Goal: Information Seeking & Learning: Understand process/instructions

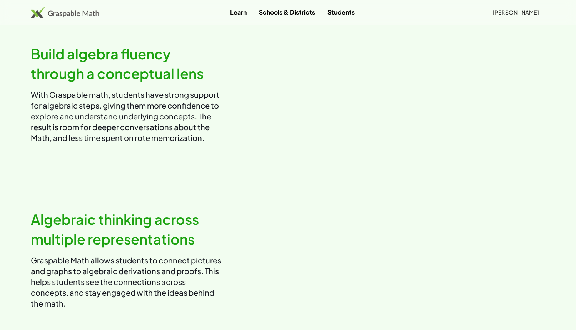
scroll to position [18, 0]
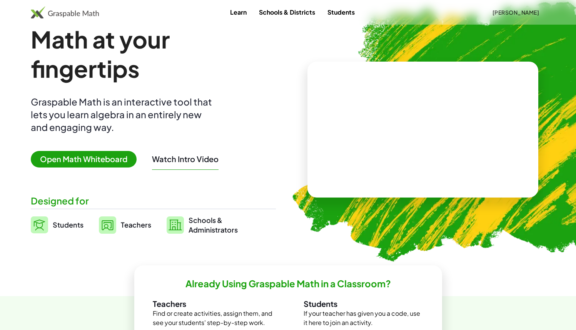
click at [102, 161] on span "Open Math Whiteboard" at bounding box center [84, 159] width 106 height 17
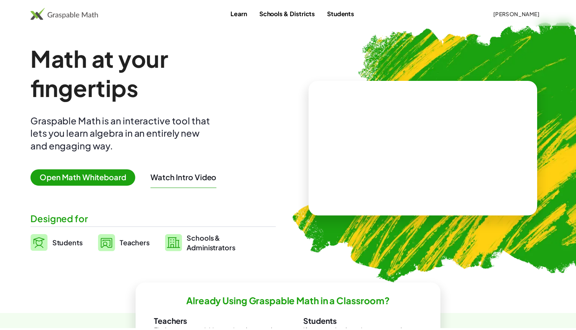
scroll to position [18, 0]
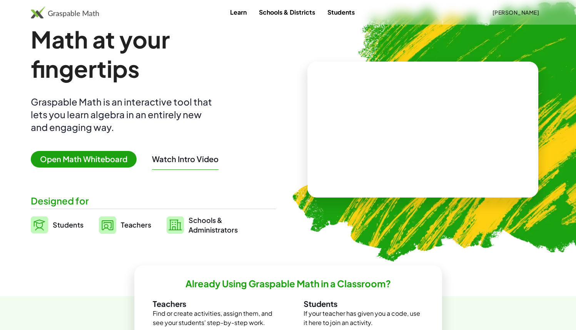
click at [505, 17] on button "[PERSON_NAME]" at bounding box center [515, 12] width 59 height 14
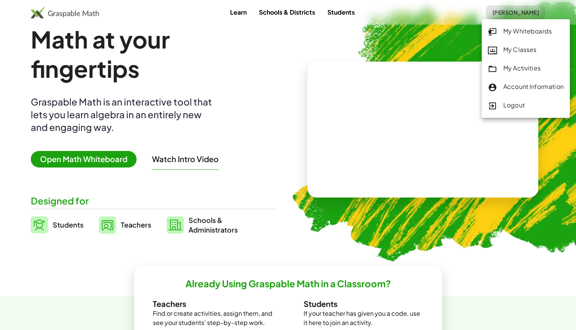
click at [522, 70] on div "My Activities" at bounding box center [526, 69] width 76 height 10
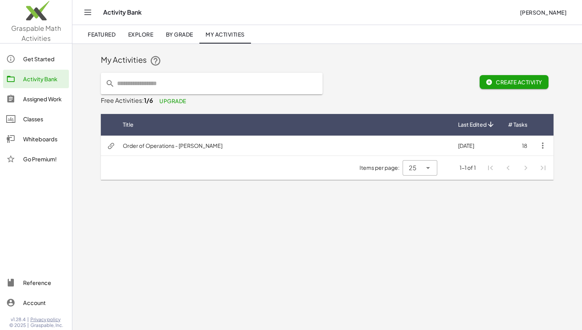
click at [235, 147] on td "Order of Operations - [PERSON_NAME]" at bounding box center [284, 145] width 335 height 20
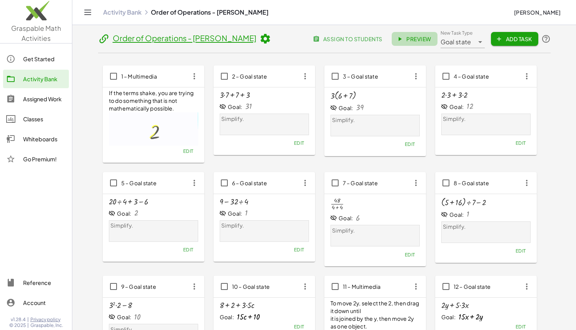
click at [421, 40] on span "Preview" at bounding box center [414, 38] width 33 height 7
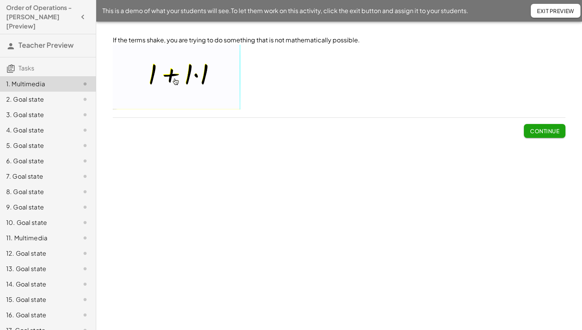
click at [516, 126] on div "Continue" at bounding box center [339, 128] width 453 height 20
click at [531, 128] on span "Continue" at bounding box center [544, 130] width 29 height 7
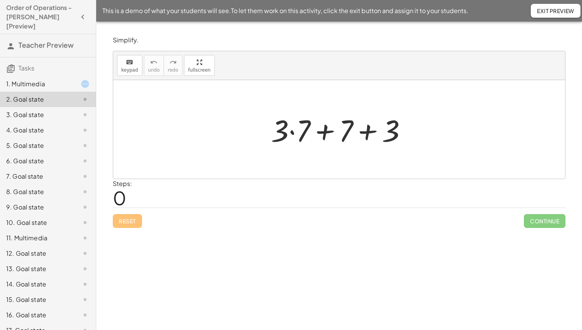
click at [543, 214] on span "Continue" at bounding box center [545, 221] width 42 height 14
click at [294, 125] on div at bounding box center [341, 130] width 149 height 40
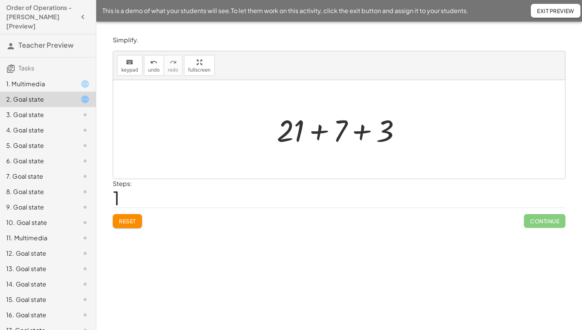
drag, startPoint x: 320, startPoint y: 130, endPoint x: 326, endPoint y: 133, distance: 6.9
click at [326, 136] on div at bounding box center [342, 130] width 138 height 40
click at [357, 128] on div at bounding box center [342, 130] width 138 height 40
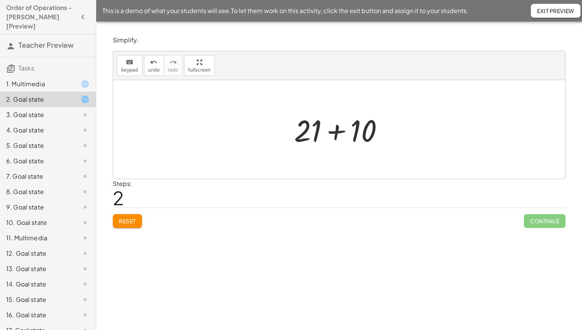
click at [324, 130] on div at bounding box center [342, 130] width 104 height 40
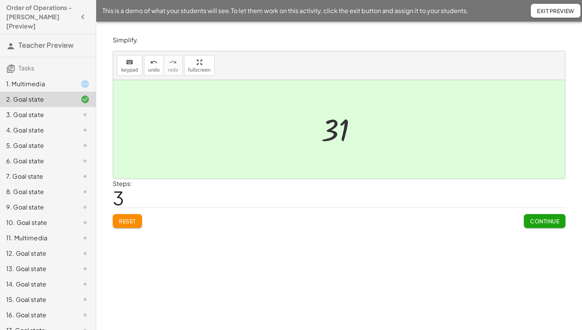
click at [549, 222] on span "Continue" at bounding box center [544, 220] width 29 height 7
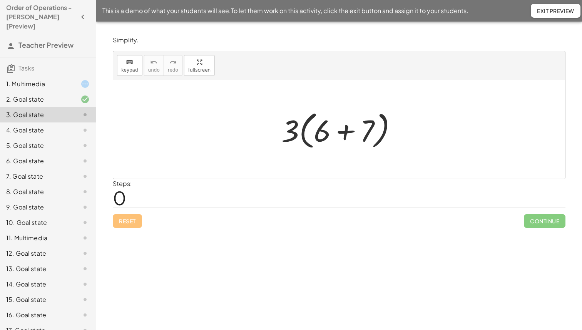
click at [337, 132] on div at bounding box center [342, 129] width 129 height 44
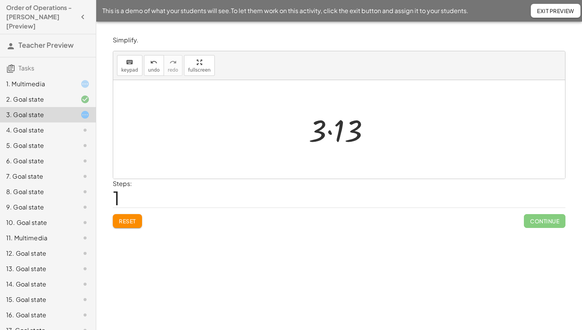
click at [329, 130] on div at bounding box center [342, 130] width 74 height 40
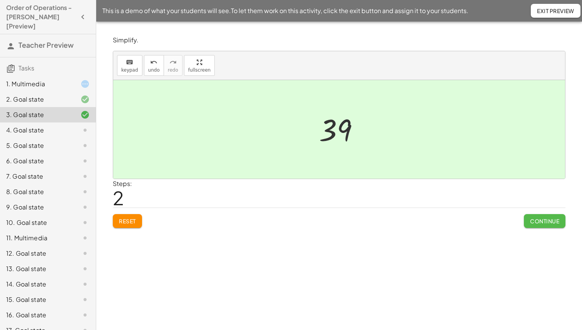
click at [555, 220] on span "Continue" at bounding box center [544, 220] width 29 height 7
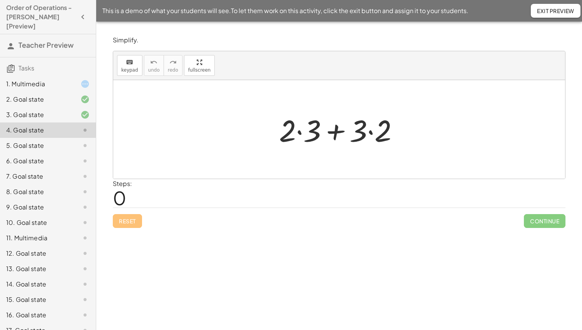
click at [301, 123] on div at bounding box center [342, 130] width 134 height 40
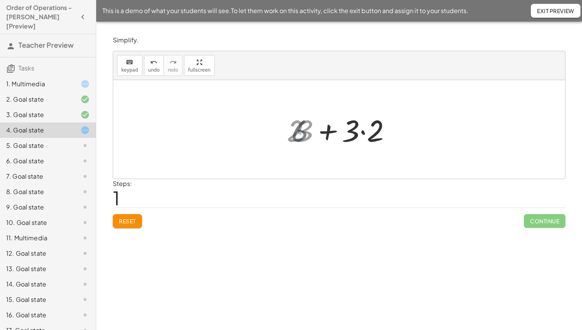
click at [372, 131] on div at bounding box center [342, 130] width 109 height 40
click at [361, 131] on div at bounding box center [342, 130] width 84 height 40
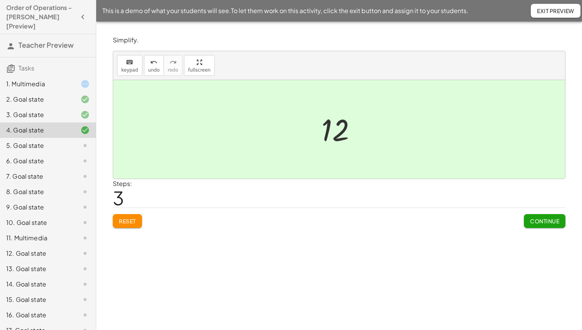
click at [538, 217] on button "Continue" at bounding box center [545, 221] width 42 height 14
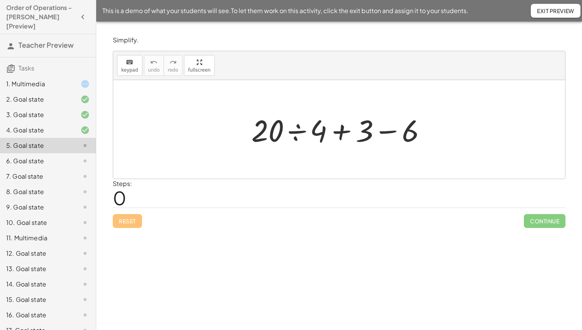
click at [301, 128] on div at bounding box center [341, 130] width 189 height 40
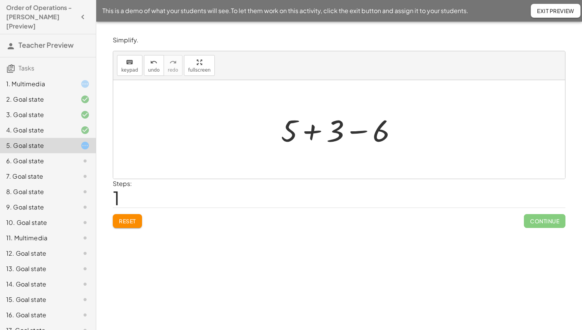
drag, startPoint x: 321, startPoint y: 128, endPoint x: 336, endPoint y: 129, distance: 14.6
click at [321, 128] on div at bounding box center [342, 130] width 130 height 40
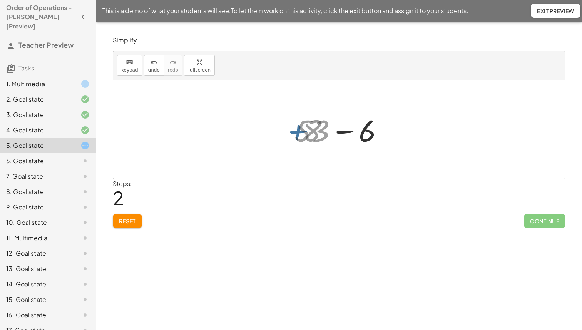
click at [351, 130] on div at bounding box center [341, 130] width 85 height 40
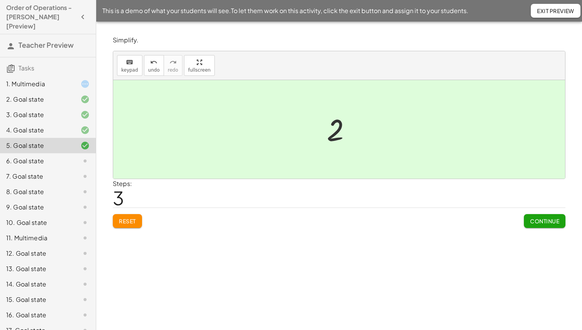
click at [548, 222] on span "Continue" at bounding box center [544, 220] width 29 height 7
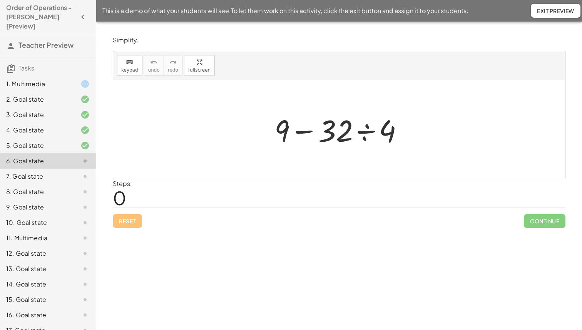
drag, startPoint x: 395, startPoint y: 129, endPoint x: 385, endPoint y: 130, distance: 9.3
click at [393, 129] on div at bounding box center [342, 130] width 142 height 40
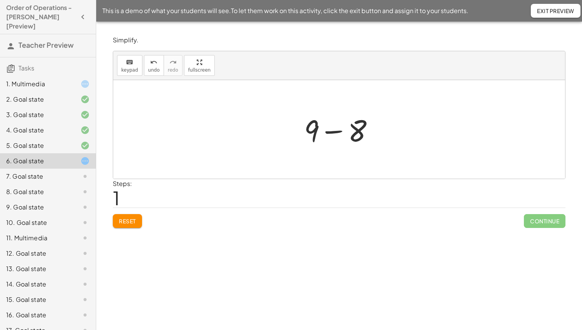
click at [340, 129] on div at bounding box center [342, 130] width 84 height 40
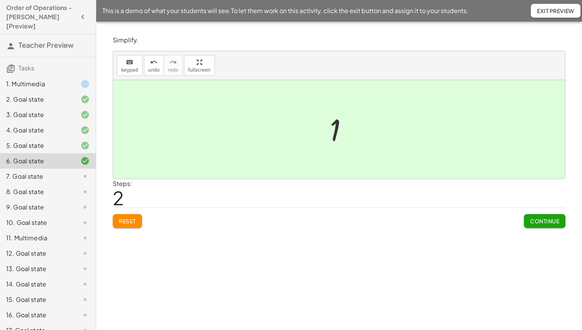
click at [540, 215] on button "Continue" at bounding box center [545, 221] width 42 height 14
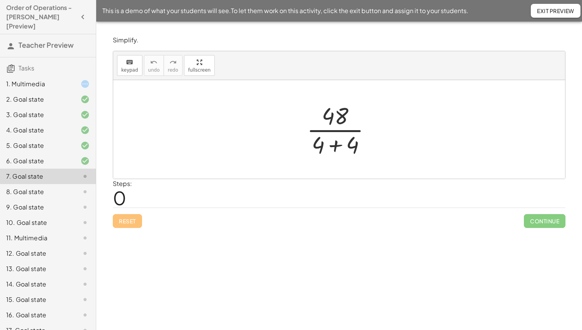
click at [337, 143] on div at bounding box center [342, 129] width 78 height 59
click at [333, 128] on div at bounding box center [342, 129] width 58 height 59
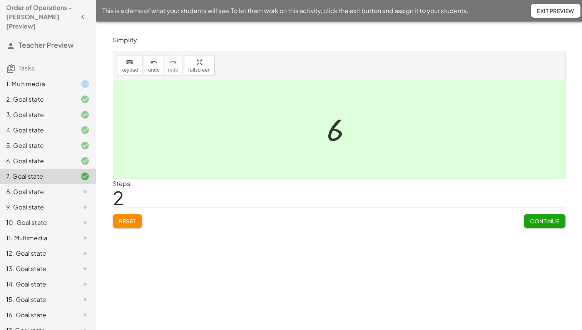
click at [546, 222] on span "Continue" at bounding box center [544, 220] width 29 height 7
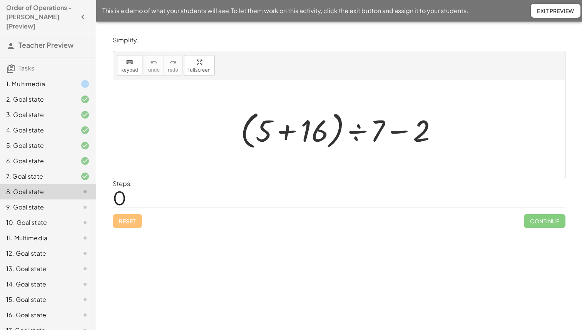
click at [299, 133] on div at bounding box center [342, 129] width 211 height 44
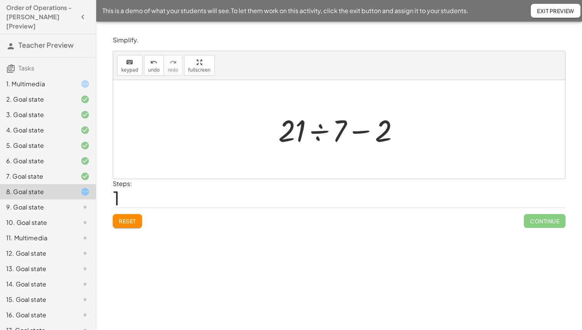
click at [314, 134] on div at bounding box center [341, 130] width 135 height 40
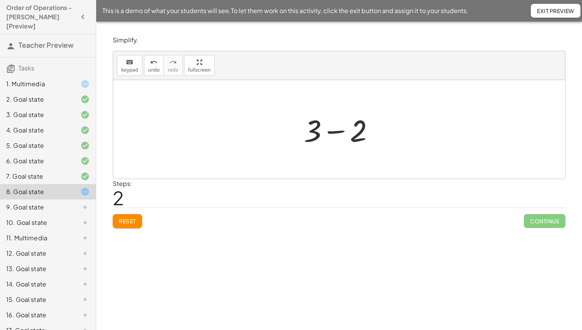
click at [351, 131] on div at bounding box center [342, 130] width 84 height 40
click at [342, 120] on div at bounding box center [342, 130] width 84 height 40
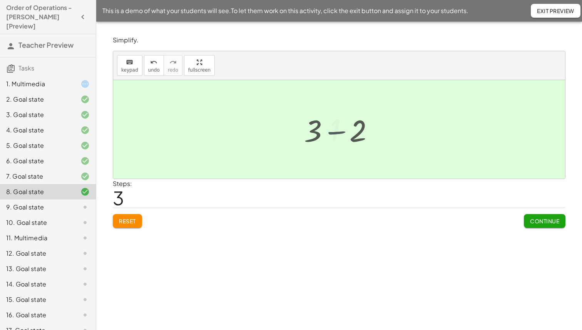
click at [340, 128] on div at bounding box center [342, 129] width 32 height 38
click at [561, 224] on button "Continue" at bounding box center [545, 221] width 42 height 14
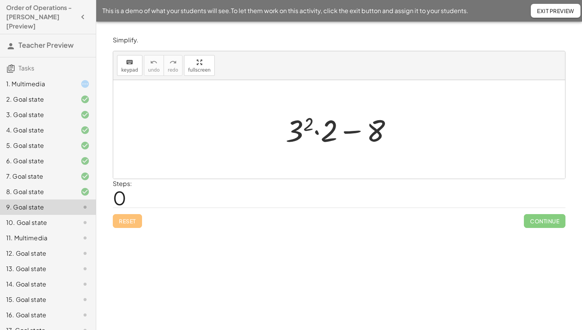
click at [304, 127] on div at bounding box center [342, 130] width 120 height 40
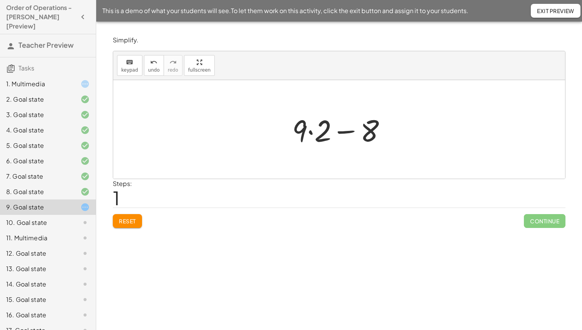
click at [307, 130] on div at bounding box center [342, 130] width 108 height 40
click at [311, 132] on div at bounding box center [342, 130] width 108 height 40
click at [346, 129] on div at bounding box center [342, 130] width 98 height 40
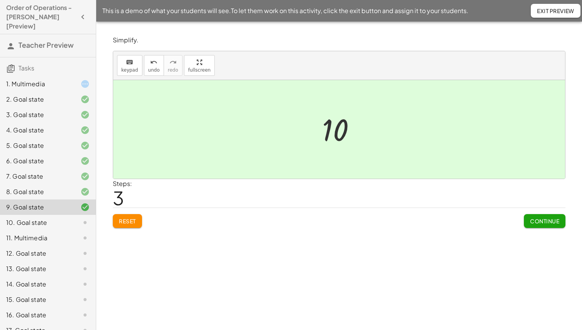
click at [537, 222] on span "Continue" at bounding box center [544, 220] width 29 height 7
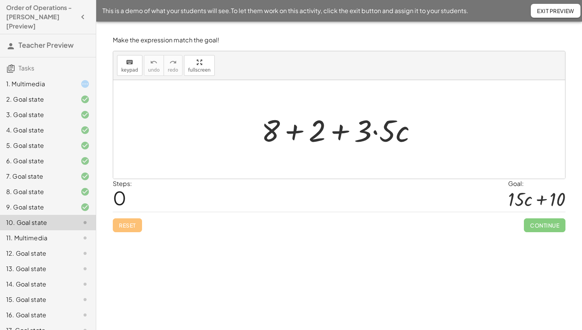
click at [287, 142] on div at bounding box center [341, 130] width 169 height 40
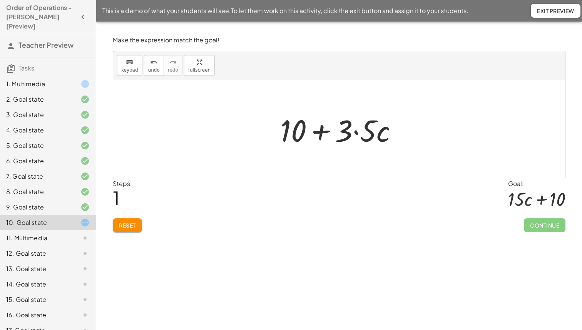
click at [355, 137] on div at bounding box center [341, 130] width 131 height 40
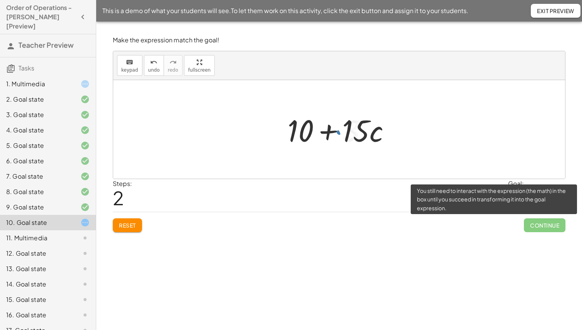
click at [538, 226] on span "Continue" at bounding box center [545, 225] width 42 height 14
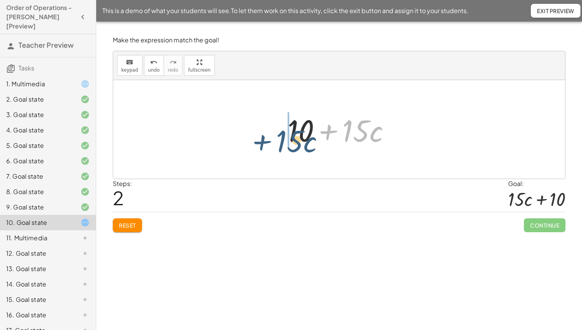
drag, startPoint x: 334, startPoint y: 121, endPoint x: 250, endPoint y: 131, distance: 84.5
click at [250, 131] on div "+ 8 + 2 + · 3 · 5 · c + 10 + · 3 · 5 · c + · 15 · c + + · · c 10 15" at bounding box center [339, 129] width 452 height 99
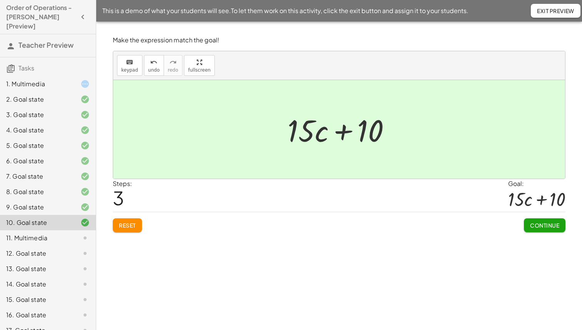
click at [549, 222] on span "Continue" at bounding box center [544, 225] width 29 height 7
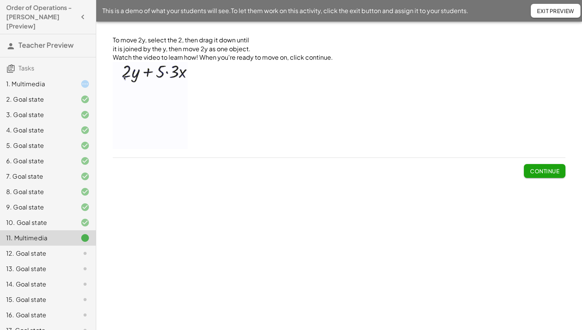
click at [531, 172] on span "Continue" at bounding box center [544, 170] width 29 height 7
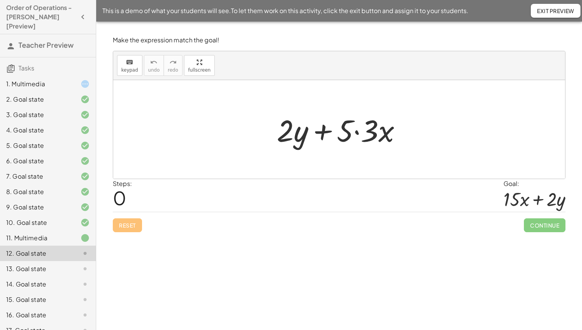
click at [353, 132] on div at bounding box center [342, 130] width 139 height 40
click at [359, 134] on div at bounding box center [342, 130] width 139 height 40
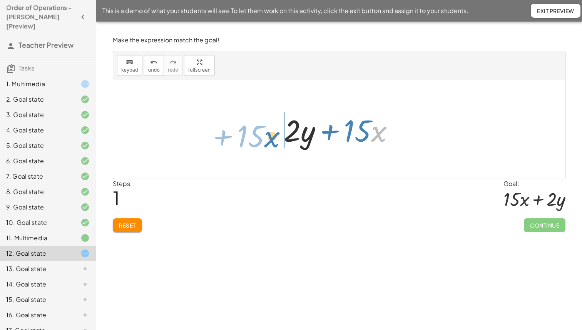
drag, startPoint x: 372, startPoint y: 130, endPoint x: 262, endPoint y: 135, distance: 110.2
click at [262, 135] on div "+ · 2 · y + · 5 · 3 · x · x + · 15 + · 2 · y + · · x 15" at bounding box center [339, 129] width 452 height 99
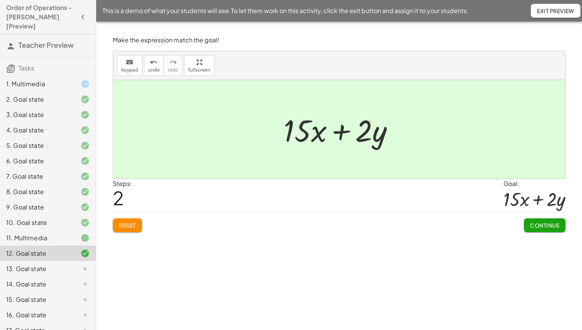
click at [541, 227] on span "Continue" at bounding box center [544, 225] width 29 height 7
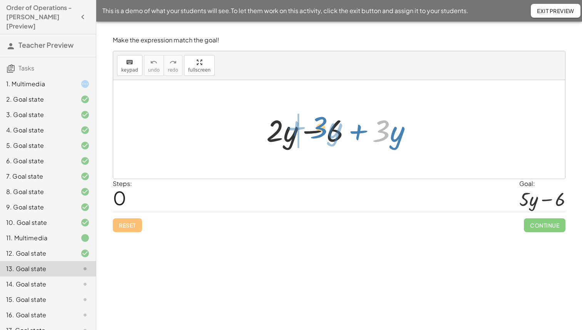
drag, startPoint x: 376, startPoint y: 130, endPoint x: 281, endPoint y: 131, distance: 94.3
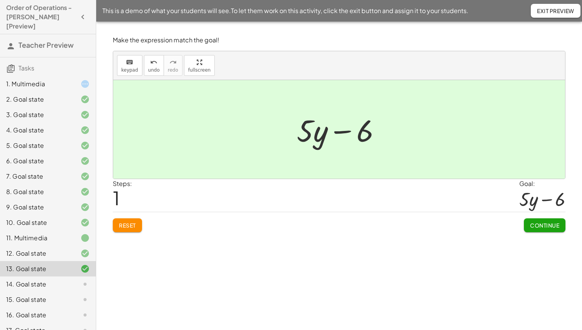
click at [548, 224] on span "Continue" at bounding box center [544, 225] width 29 height 7
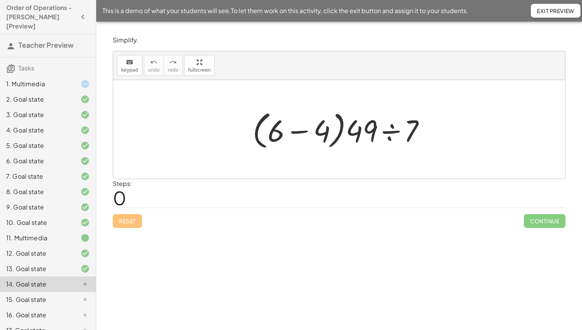
click at [306, 130] on div at bounding box center [342, 129] width 187 height 44
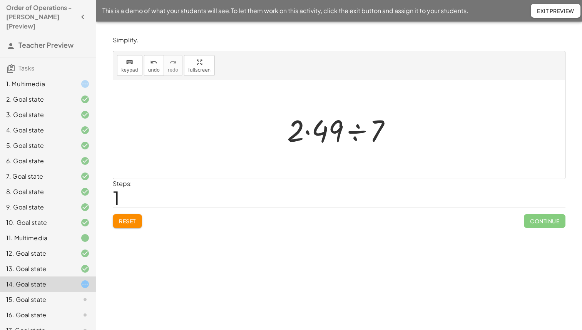
click at [313, 131] on div at bounding box center [342, 130] width 118 height 40
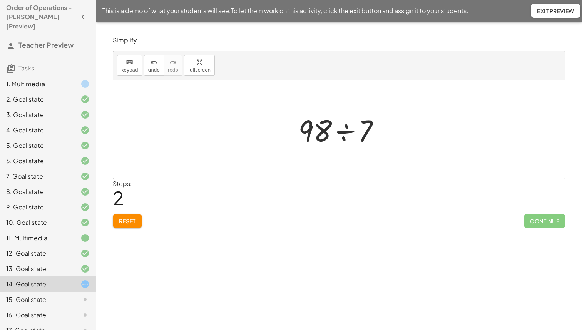
click at [354, 135] on div at bounding box center [341, 130] width 95 height 40
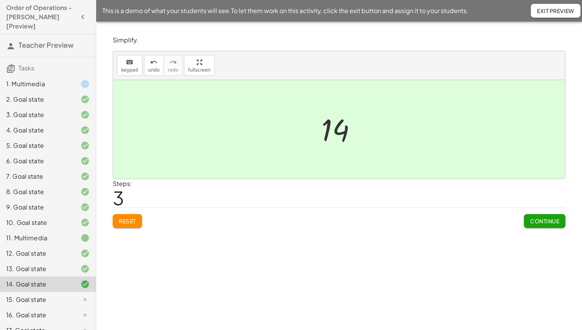
drag, startPoint x: 557, startPoint y: 231, endPoint x: 554, endPoint y: 224, distance: 7.2
click at [0, 0] on div "Simplify. keyboard keypad undo undo redo redo fullscreen · ( + 6 − 4 ) · 49 ÷ 7…" at bounding box center [0, 0] width 0 height 0
click at [553, 223] on span "Continue" at bounding box center [544, 220] width 29 height 7
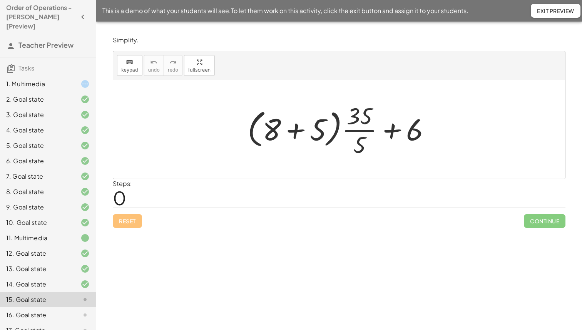
click at [301, 123] on div at bounding box center [342, 129] width 197 height 59
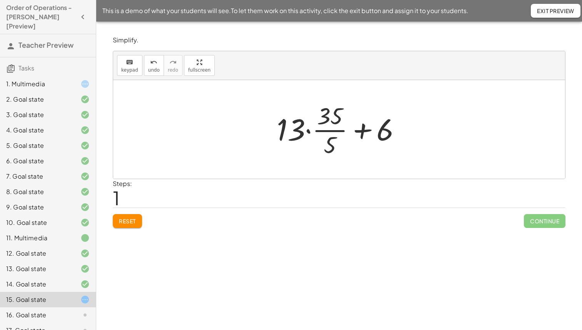
click at [321, 131] on div at bounding box center [342, 129] width 138 height 59
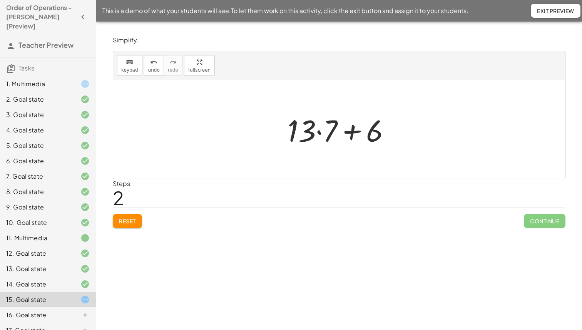
click at [318, 129] on div at bounding box center [342, 130] width 117 height 40
drag, startPoint x: 323, startPoint y: 127, endPoint x: 349, endPoint y: 133, distance: 26.5
click at [327, 132] on div at bounding box center [342, 130] width 93 height 40
drag, startPoint x: 380, startPoint y: 135, endPoint x: 376, endPoint y: 134, distance: 3.9
click at [380, 134] on div at bounding box center [342, 130] width 93 height 40
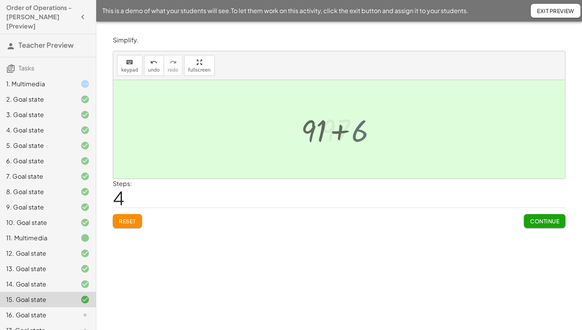
click at [351, 137] on div at bounding box center [342, 129] width 50 height 38
click at [527, 227] on button "Continue" at bounding box center [545, 221] width 42 height 14
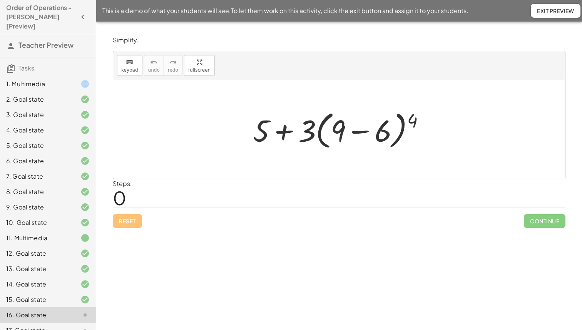
click at [362, 130] on div at bounding box center [342, 129] width 186 height 44
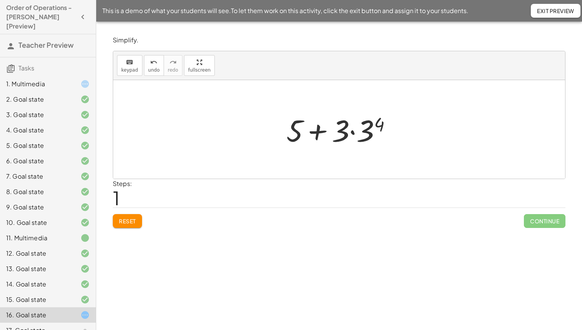
click at [373, 123] on div at bounding box center [342, 130] width 119 height 40
click at [357, 127] on div at bounding box center [342, 130] width 94 height 40
click at [155, 65] on icon "undo" at bounding box center [153, 62] width 7 height 9
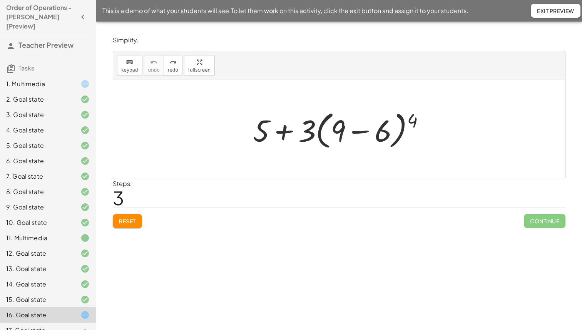
click at [371, 127] on div at bounding box center [342, 129] width 186 height 44
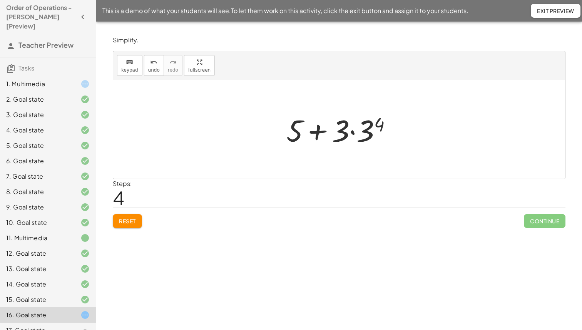
click at [382, 122] on div at bounding box center [342, 130] width 119 height 40
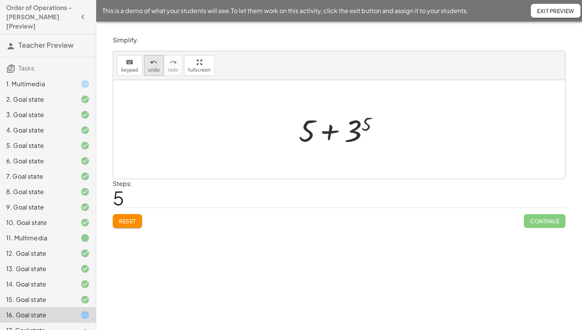
click at [159, 69] on button "undo undo" at bounding box center [154, 65] width 20 height 21
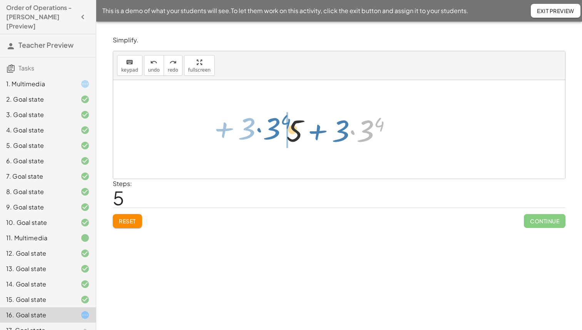
drag, startPoint x: 363, startPoint y: 132, endPoint x: 242, endPoint y: 129, distance: 120.1
click at [242, 129] on div "+ 5 + · 3 · ( + 9 − 6 ) 4 · 3 4 + · 3 + 5 + · 3 · 3 4" at bounding box center [339, 129] width 452 height 99
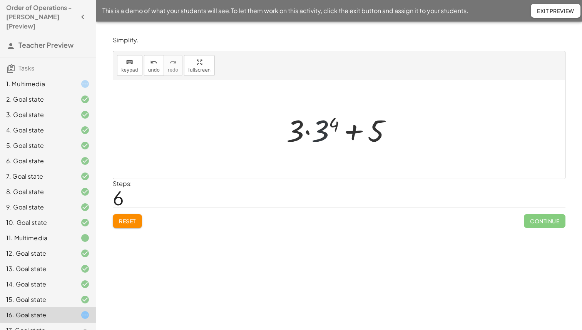
drag, startPoint x: 327, startPoint y: 129, endPoint x: 330, endPoint y: 137, distance: 7.9
click at [330, 137] on div at bounding box center [342, 130] width 119 height 40
drag, startPoint x: 321, startPoint y: 131, endPoint x: 414, endPoint y: 135, distance: 92.8
click at [383, 126] on div at bounding box center [342, 130] width 119 height 40
click at [371, 127] on div at bounding box center [342, 130] width 94 height 40
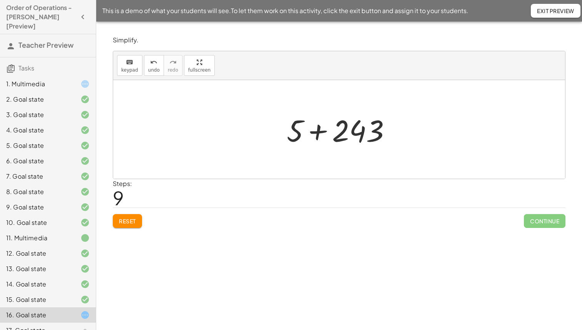
click at [323, 123] on div at bounding box center [342, 130] width 118 height 40
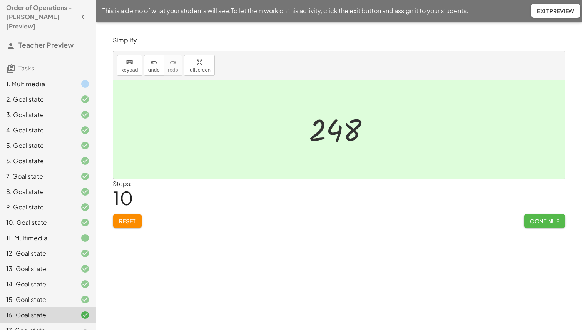
click at [540, 227] on button "Continue" at bounding box center [545, 221] width 42 height 14
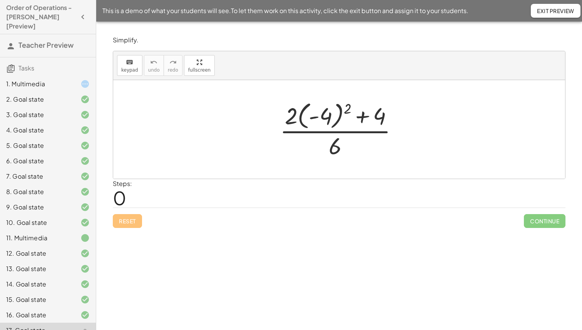
click at [331, 116] on div at bounding box center [342, 130] width 132 height 62
click at [345, 109] on div at bounding box center [342, 130] width 132 height 62
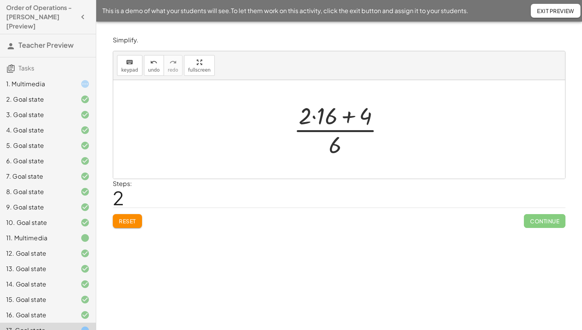
click at [314, 113] on div at bounding box center [342, 129] width 104 height 59
click at [344, 116] on div at bounding box center [341, 129] width 91 height 59
click at [335, 140] on div at bounding box center [341, 129] width 57 height 59
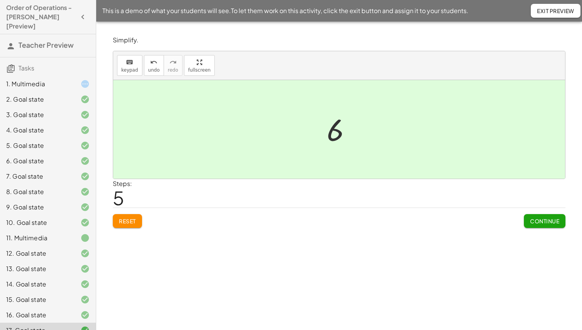
click at [537, 217] on span "Continue" at bounding box center [544, 220] width 29 height 7
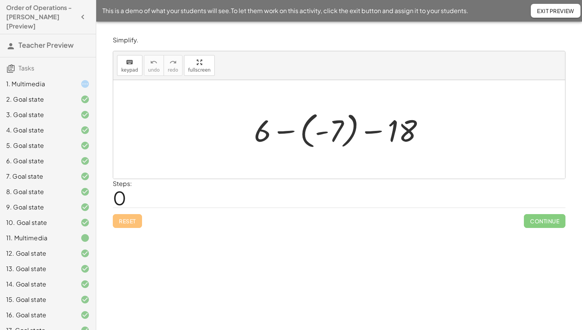
click at [300, 139] on div at bounding box center [342, 129] width 184 height 43
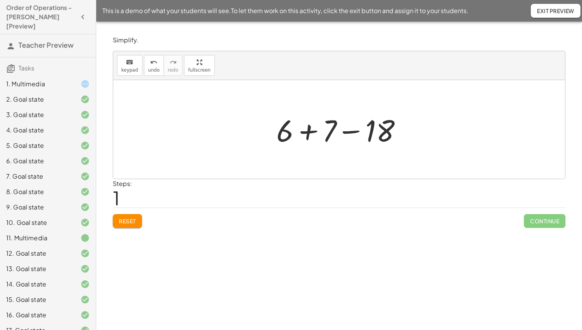
click at [310, 138] on div at bounding box center [342, 130] width 139 height 40
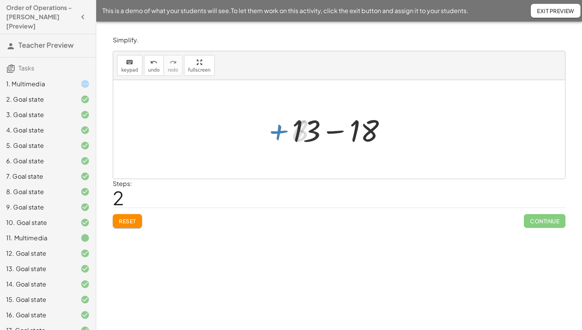
click at [331, 132] on div at bounding box center [341, 130] width 107 height 40
